Goal: Find specific page/section: Find specific page/section

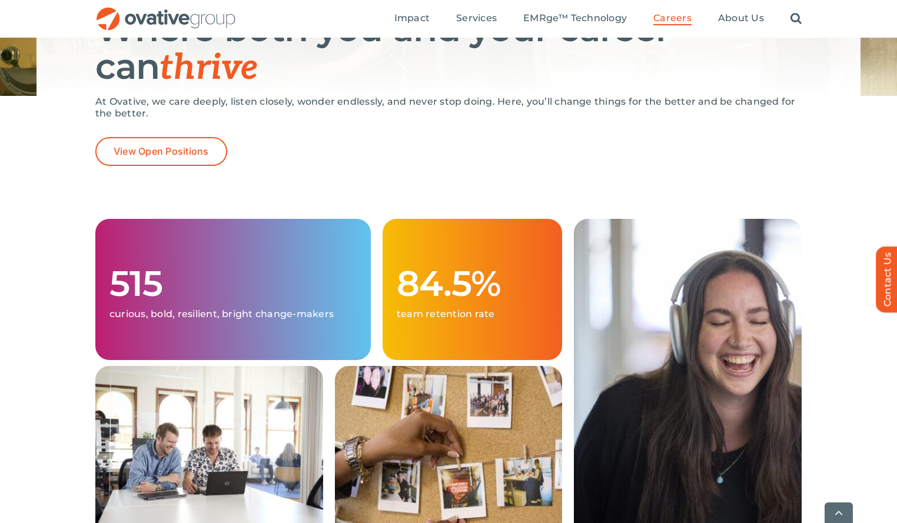
scroll to position [257, 0]
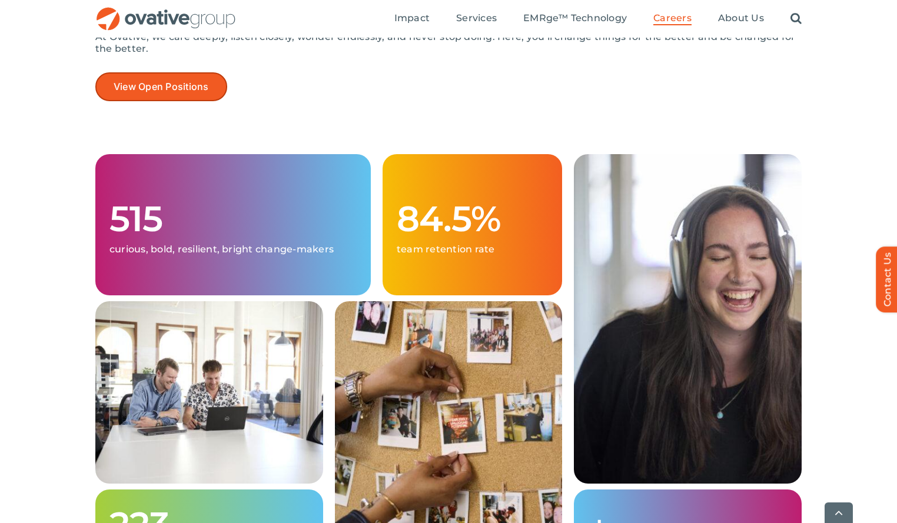
click at [186, 79] on link "View Open Positions" at bounding box center [161, 86] width 132 height 29
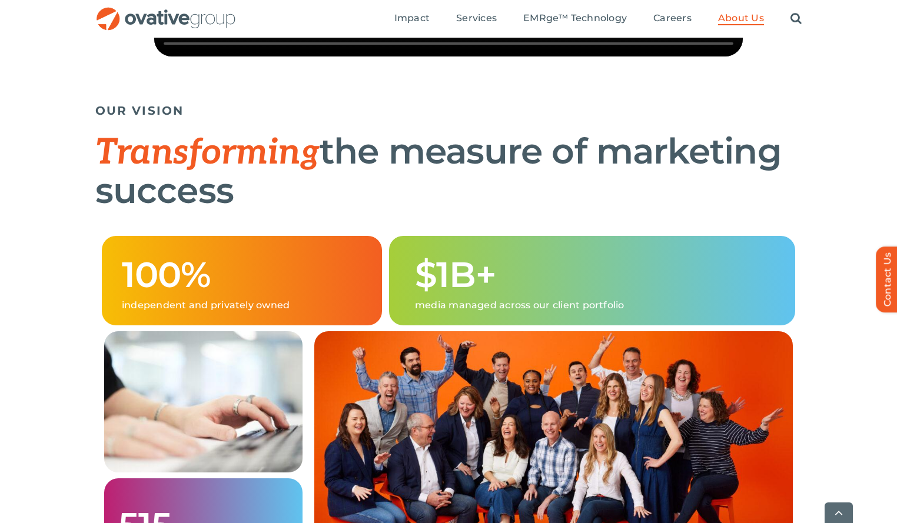
scroll to position [704, 0]
